Goal: Use online tool/utility: Utilize a website feature to perform a specific function

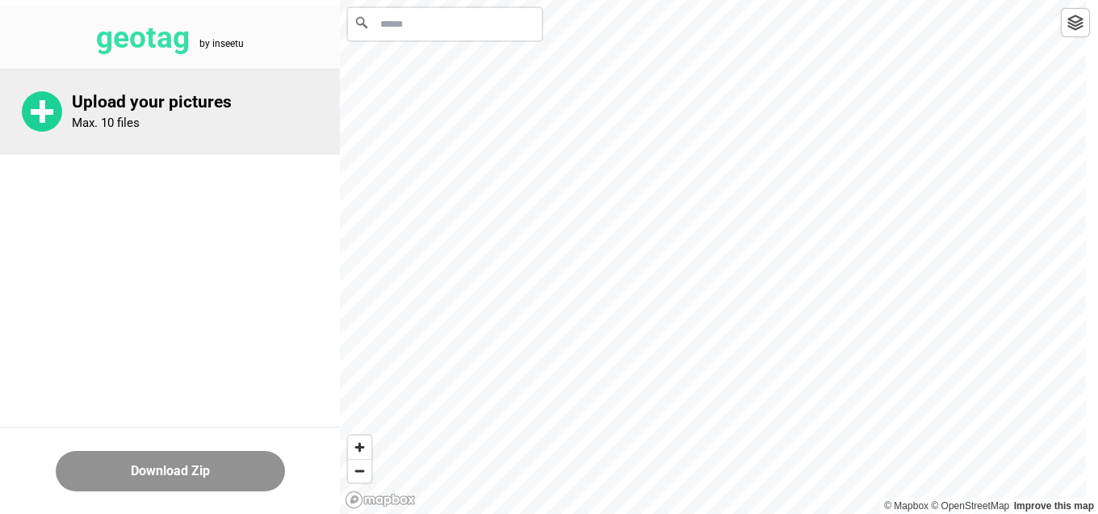
click at [77, 127] on p "Max. 10 files" at bounding box center [106, 122] width 68 height 15
click at [222, 129] on div "Upload your pictures Max. 10 files" at bounding box center [206, 111] width 268 height 39
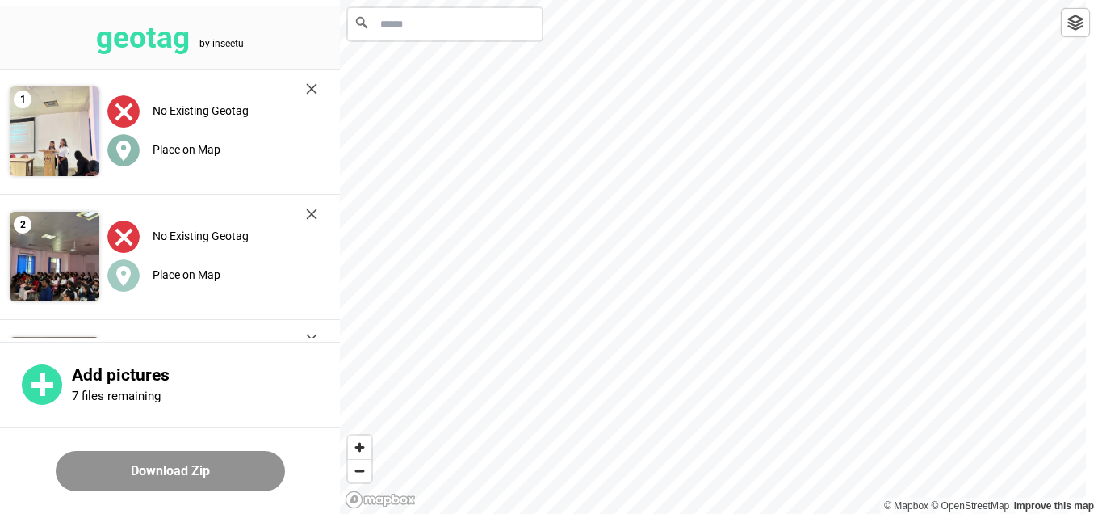
click at [169, 162] on div "Place on Map" at bounding box center [212, 149] width 210 height 33
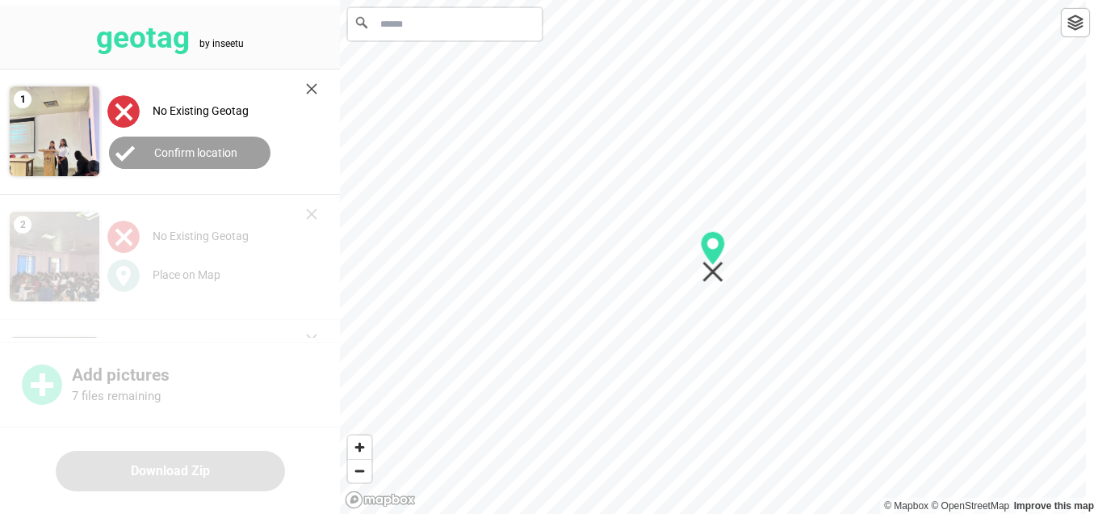
click at [421, 28] on input "Search" at bounding box center [445, 24] width 194 height 32
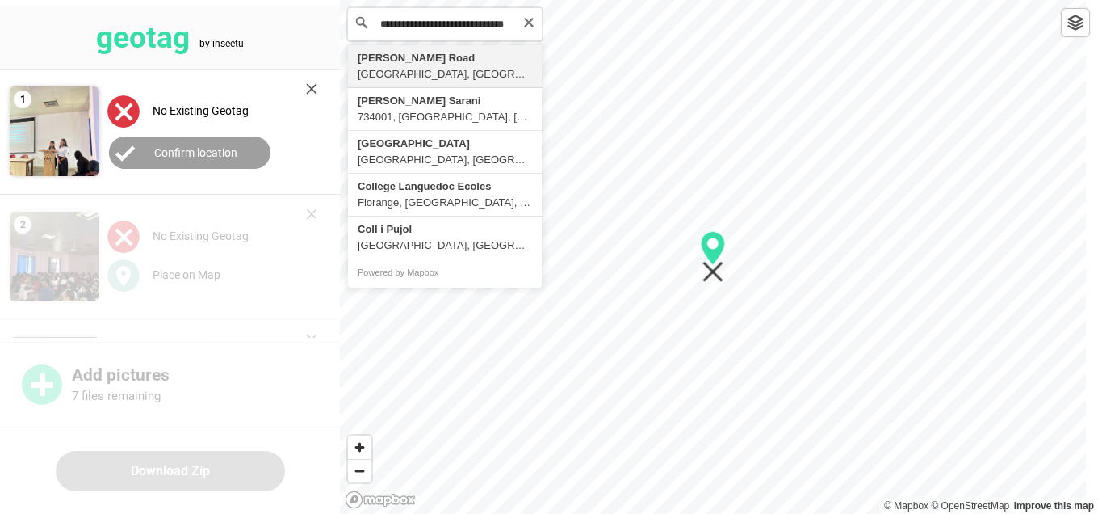
click at [421, 28] on input "**********" at bounding box center [445, 24] width 194 height 32
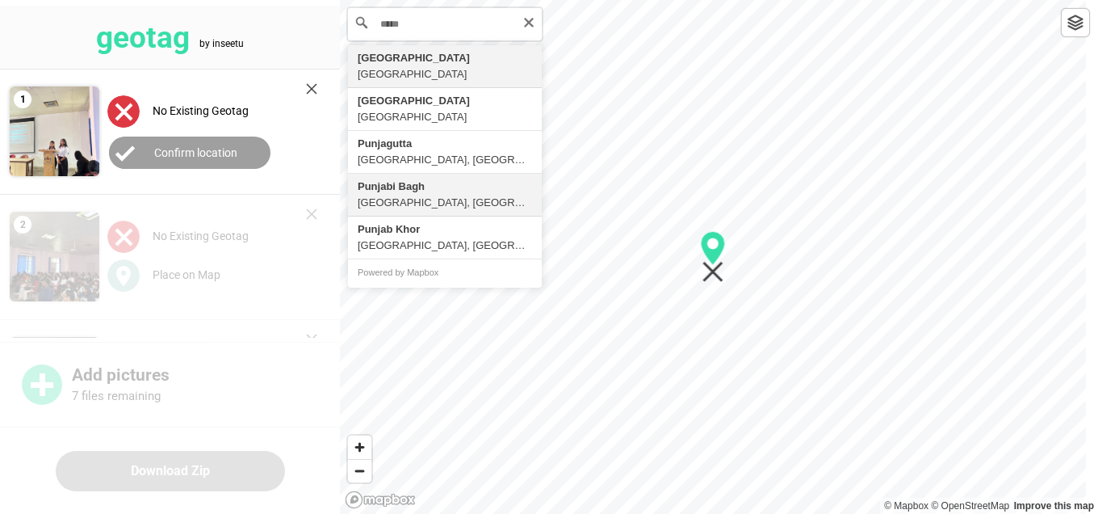
type input "**********"
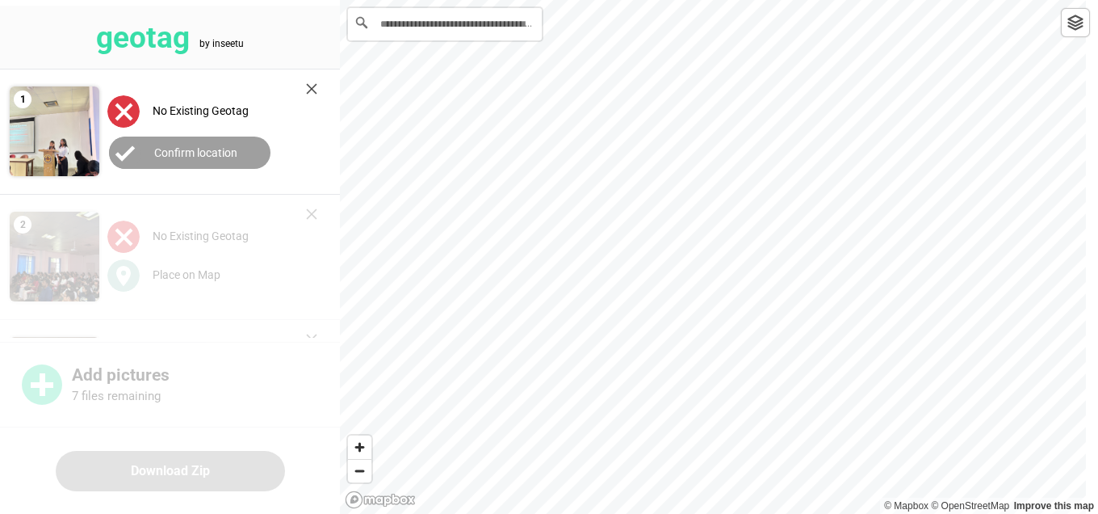
click at [317, 84] on img at bounding box center [311, 88] width 11 height 11
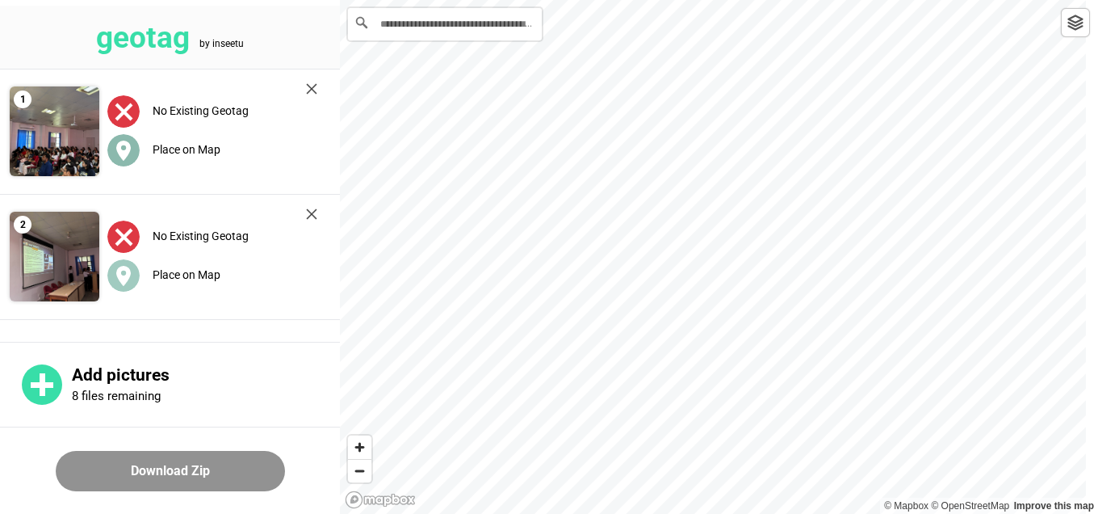
click at [159, 151] on label "Place on Map" at bounding box center [187, 149] width 68 height 13
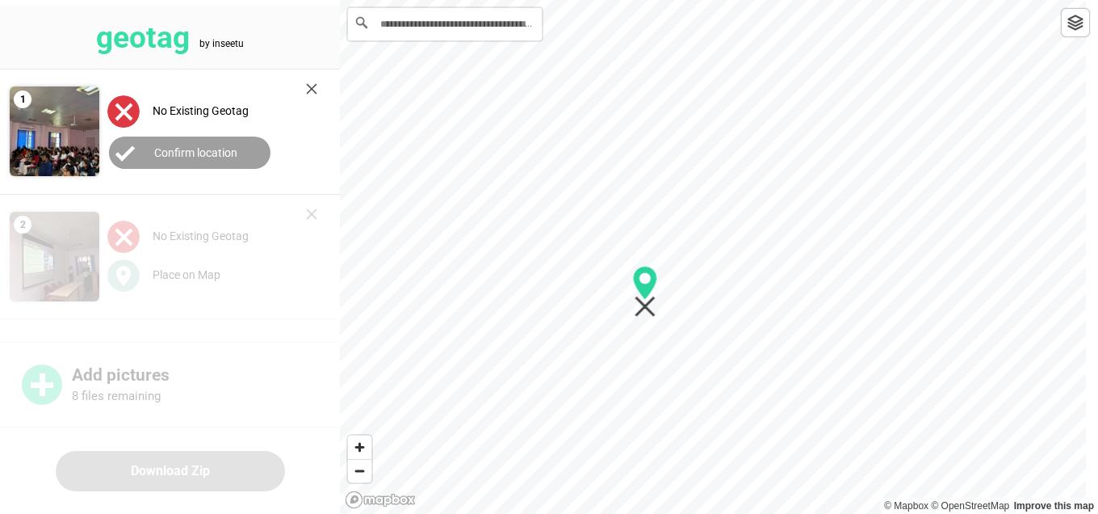
drag, startPoint x: 710, startPoint y: 257, endPoint x: 642, endPoint y: 293, distance: 77.0
click at [642, 292] on icon "Map marker" at bounding box center [645, 283] width 24 height 34
click at [219, 149] on label "Confirm location" at bounding box center [195, 152] width 83 height 13
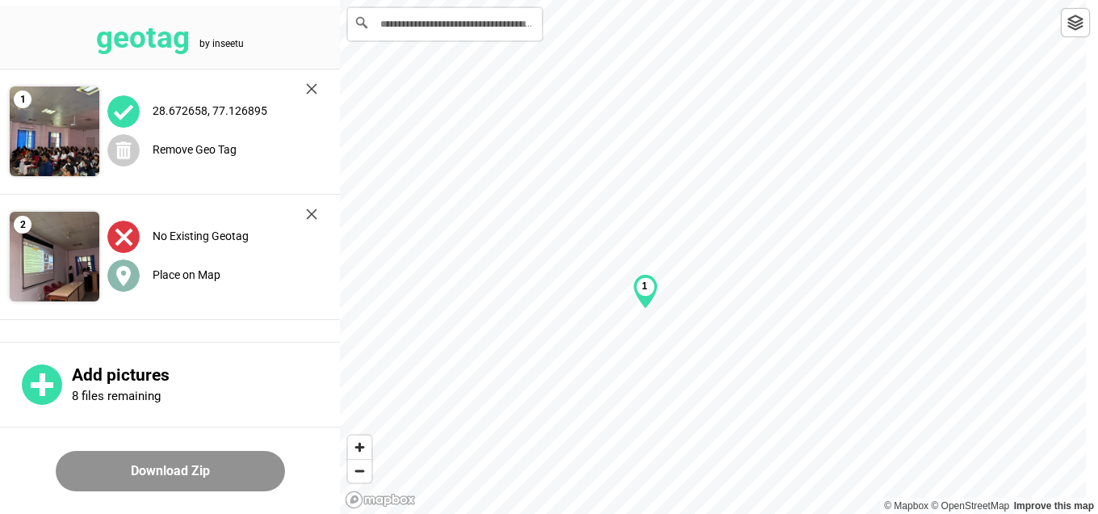
click at [160, 282] on div "Place on Map" at bounding box center [212, 274] width 210 height 33
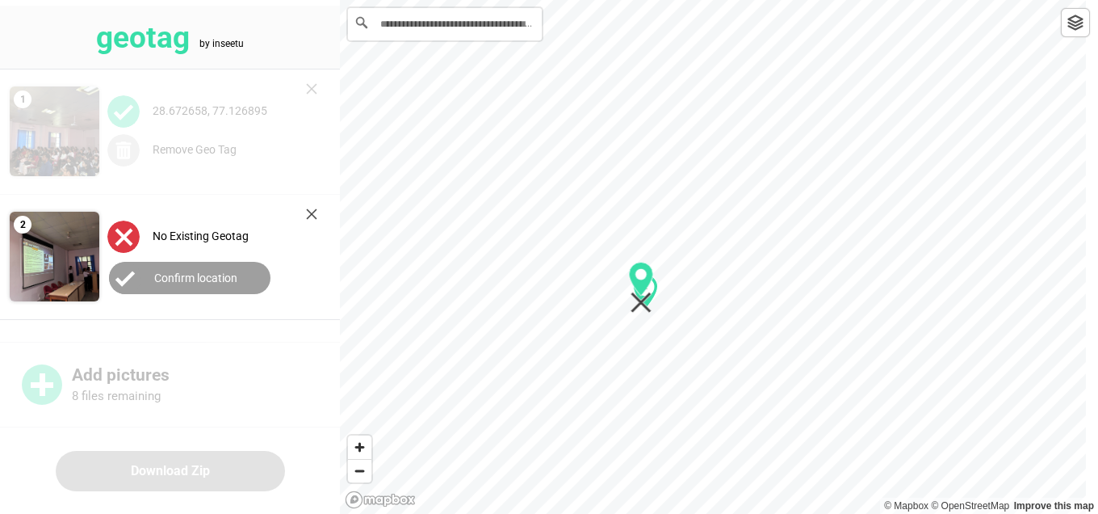
drag, startPoint x: 719, startPoint y: 249, endPoint x: 647, endPoint y: 279, distance: 78.2
click at [647, 279] on icon "Map marker" at bounding box center [641, 279] width 24 height 34
click at [241, 272] on button "Confirm location" at bounding box center [190, 278] width 162 height 32
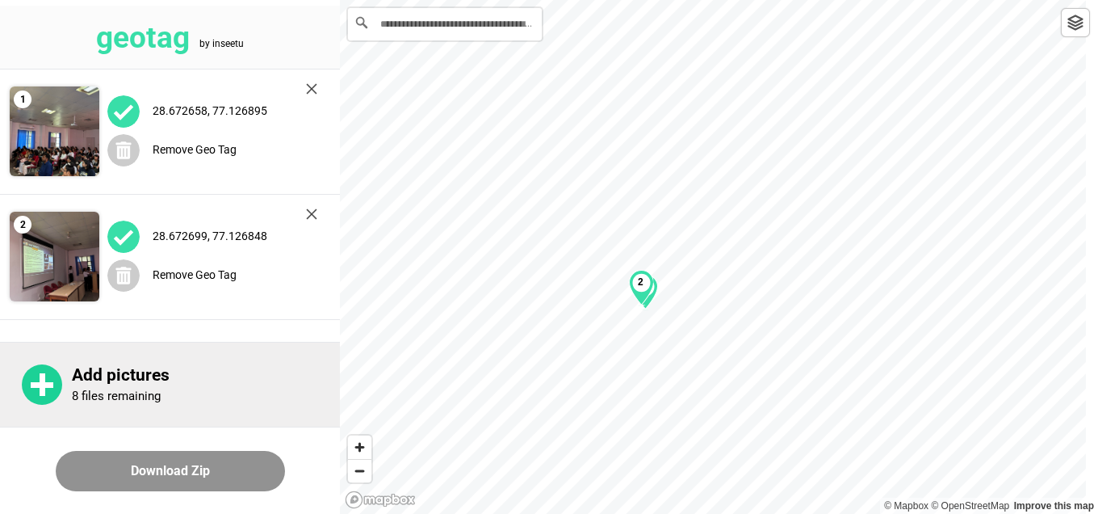
click at [154, 381] on p "Add pictures" at bounding box center [206, 375] width 268 height 20
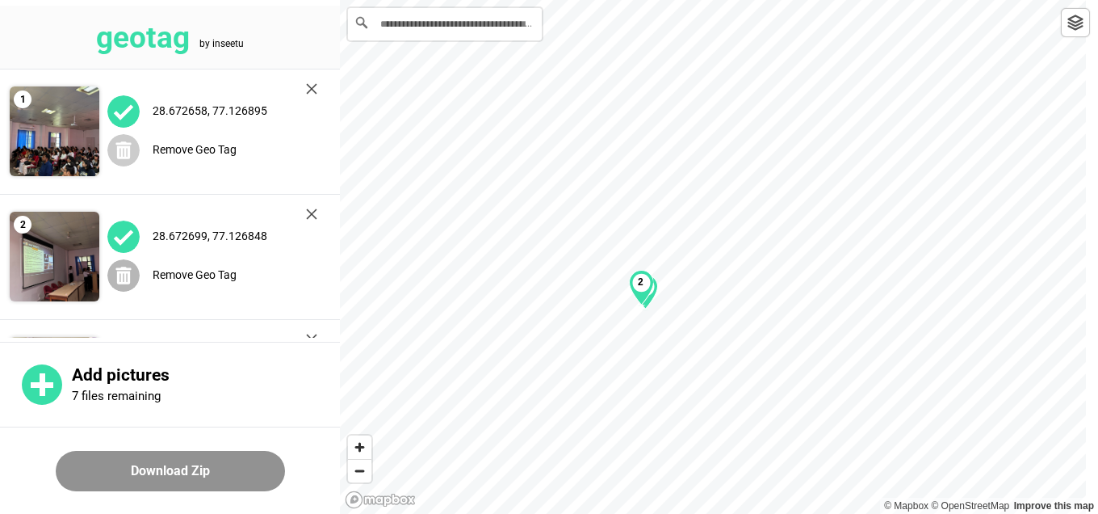
scroll to position [105, 0]
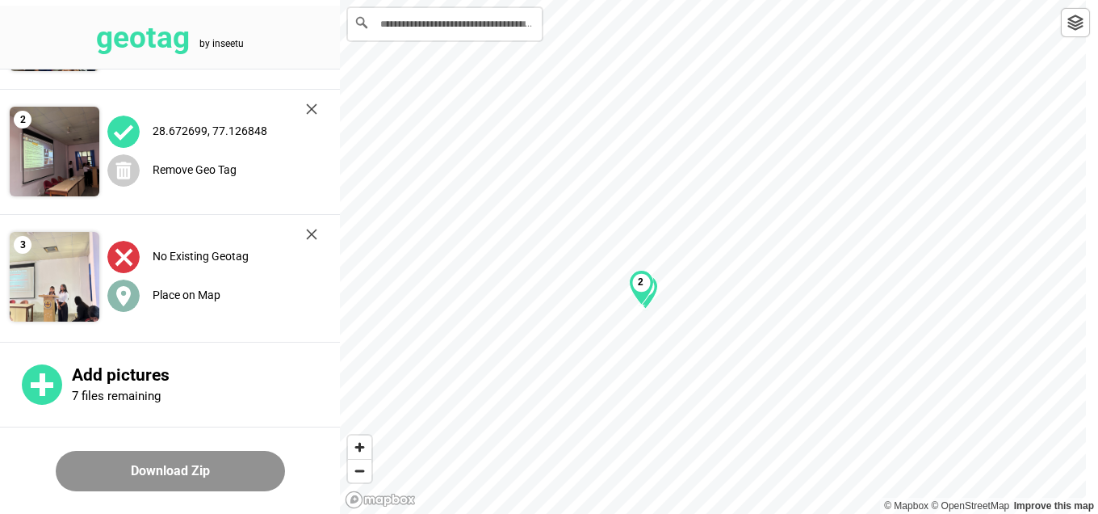
click at [178, 288] on label "Place on Map" at bounding box center [187, 294] width 68 height 13
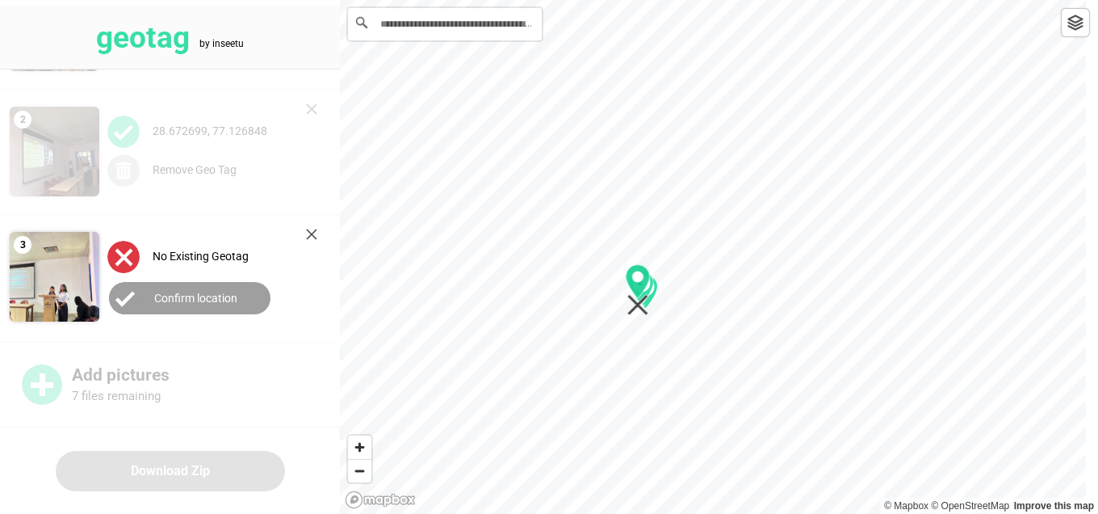
drag, startPoint x: 712, startPoint y: 258, endPoint x: 637, endPoint y: 292, distance: 82.1
click at [637, 292] on icon "Map marker" at bounding box center [638, 281] width 24 height 34
click at [187, 305] on button "Confirm location" at bounding box center [190, 298] width 162 height 32
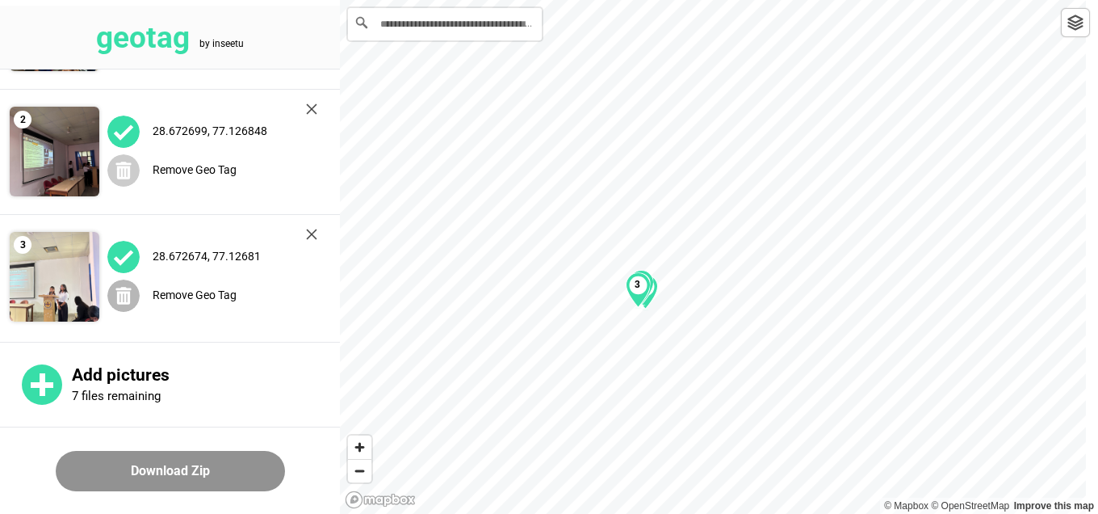
scroll to position [107, 0]
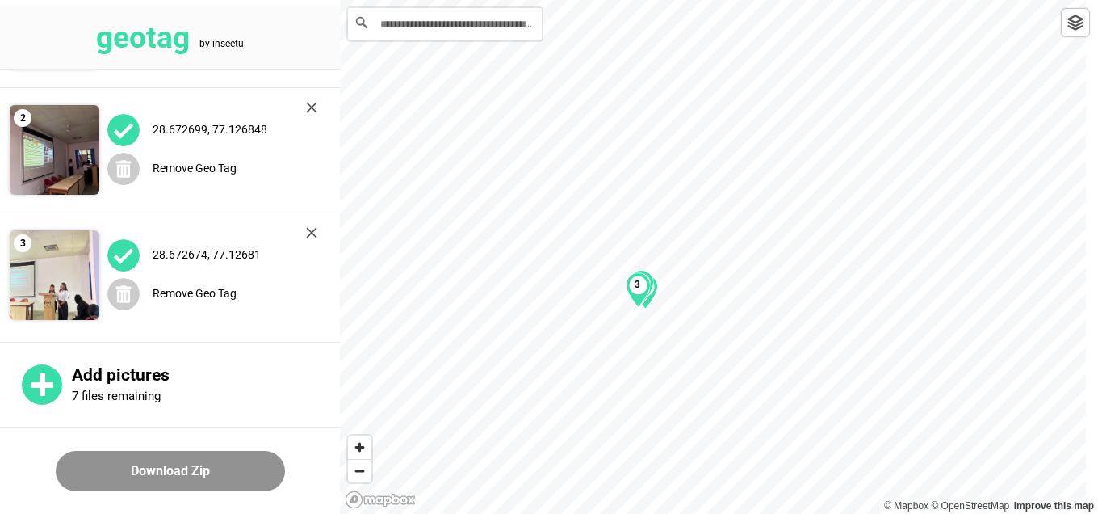
click at [186, 465] on button "Download Zip" at bounding box center [170, 471] width 229 height 40
